Goal: Find specific page/section: Find specific page/section

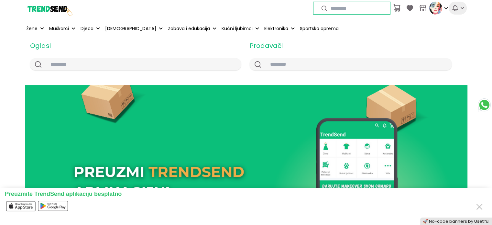
click at [457, 11] on icon "button" at bounding box center [455, 8] width 8 height 8
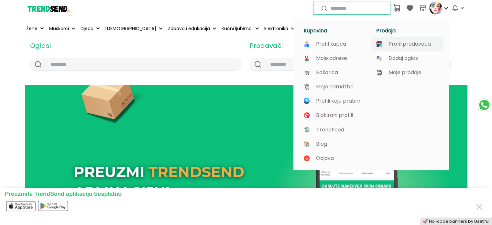
click at [419, 43] on p "Profil prodavača" at bounding box center [410, 44] width 42 height 6
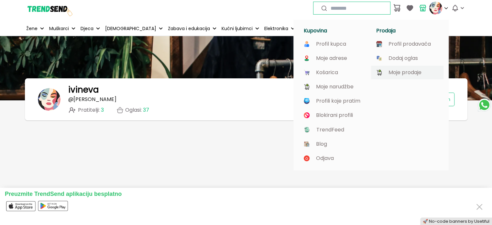
click at [405, 74] on p "Moje prodaje" at bounding box center [405, 73] width 33 height 6
